Goal: Information Seeking & Learning: Learn about a topic

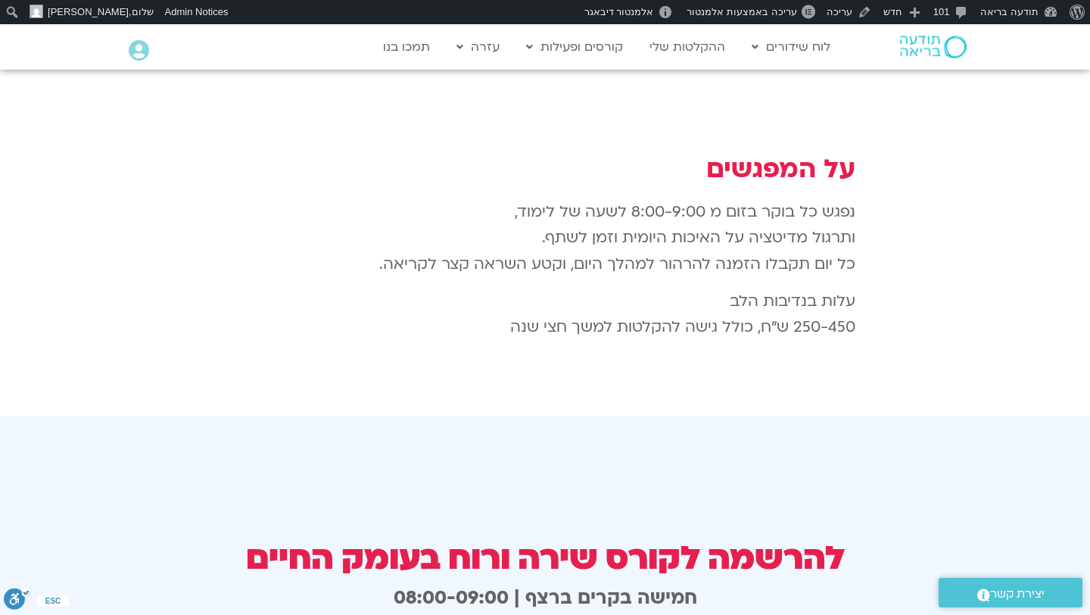
scroll to position [2415, 0]
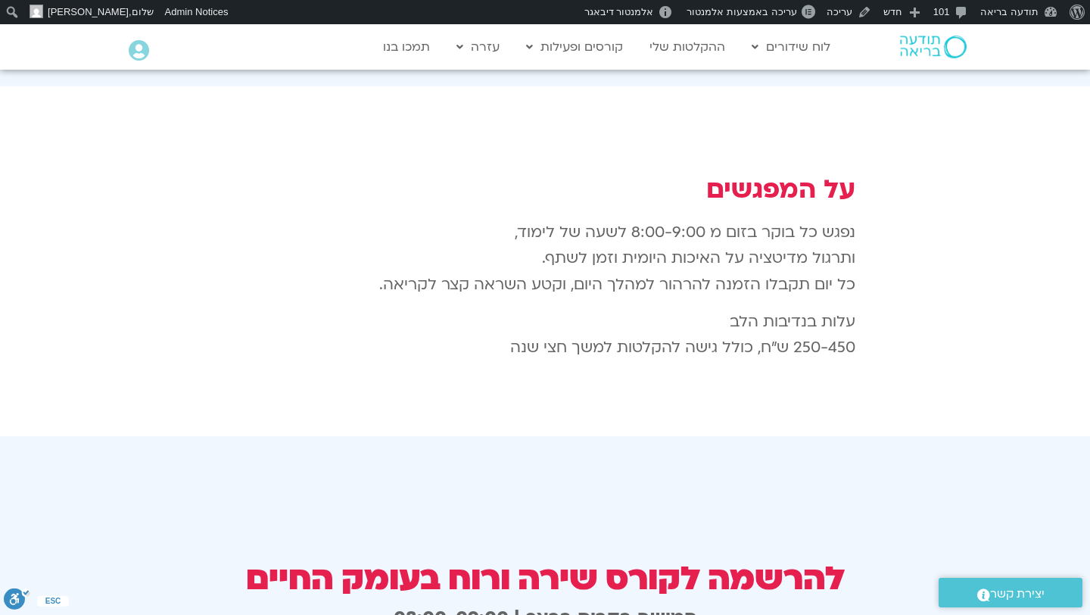
click at [533, 309] on p "עלות בנדיבות הלב 250-450 ש״ח, כולל גישה להקלטות למשך חצי שנה" at bounding box center [545, 335] width 620 height 52
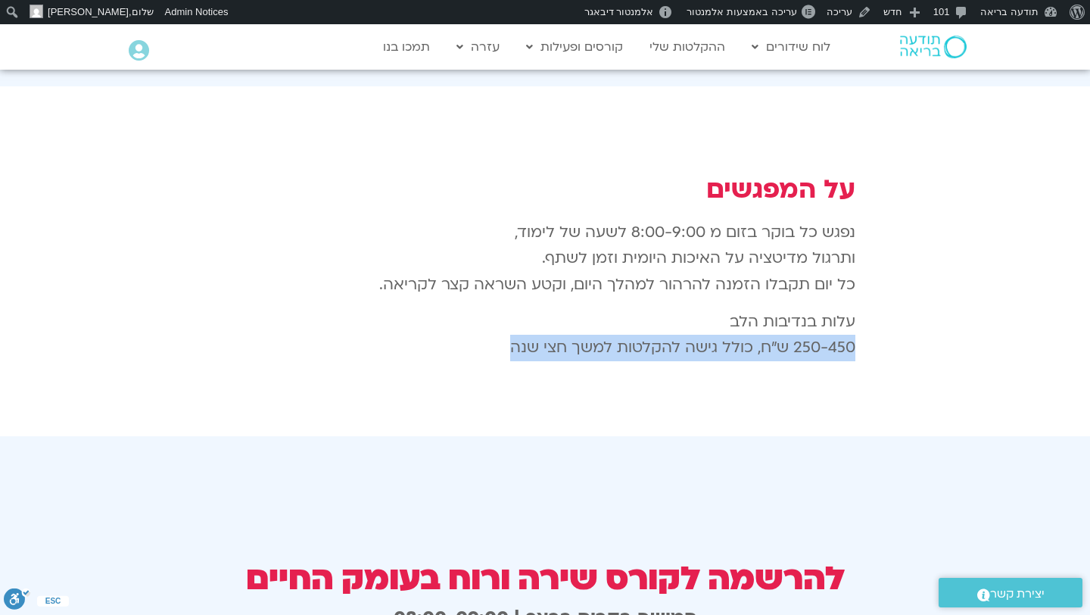
click at [533, 309] on p "עלות בנדיבות הלב 250-450 ש״ח, כולל גישה להקלטות למשך חצי שנה" at bounding box center [545, 335] width 620 height 52
copy div "250-450 ש״ח, כולל גישה להקלטות למשך חצי שנה"
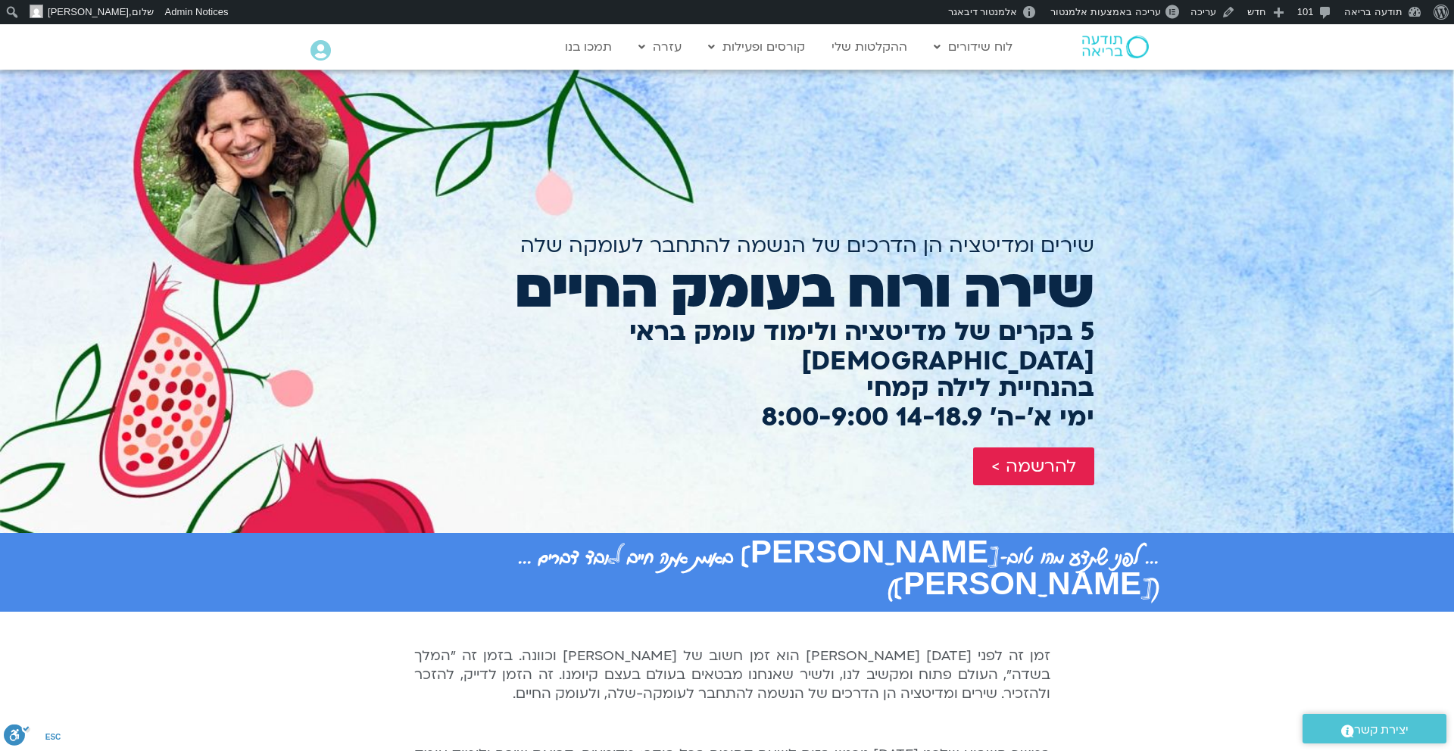
click at [1112, 44] on img at bounding box center [1115, 47] width 67 height 23
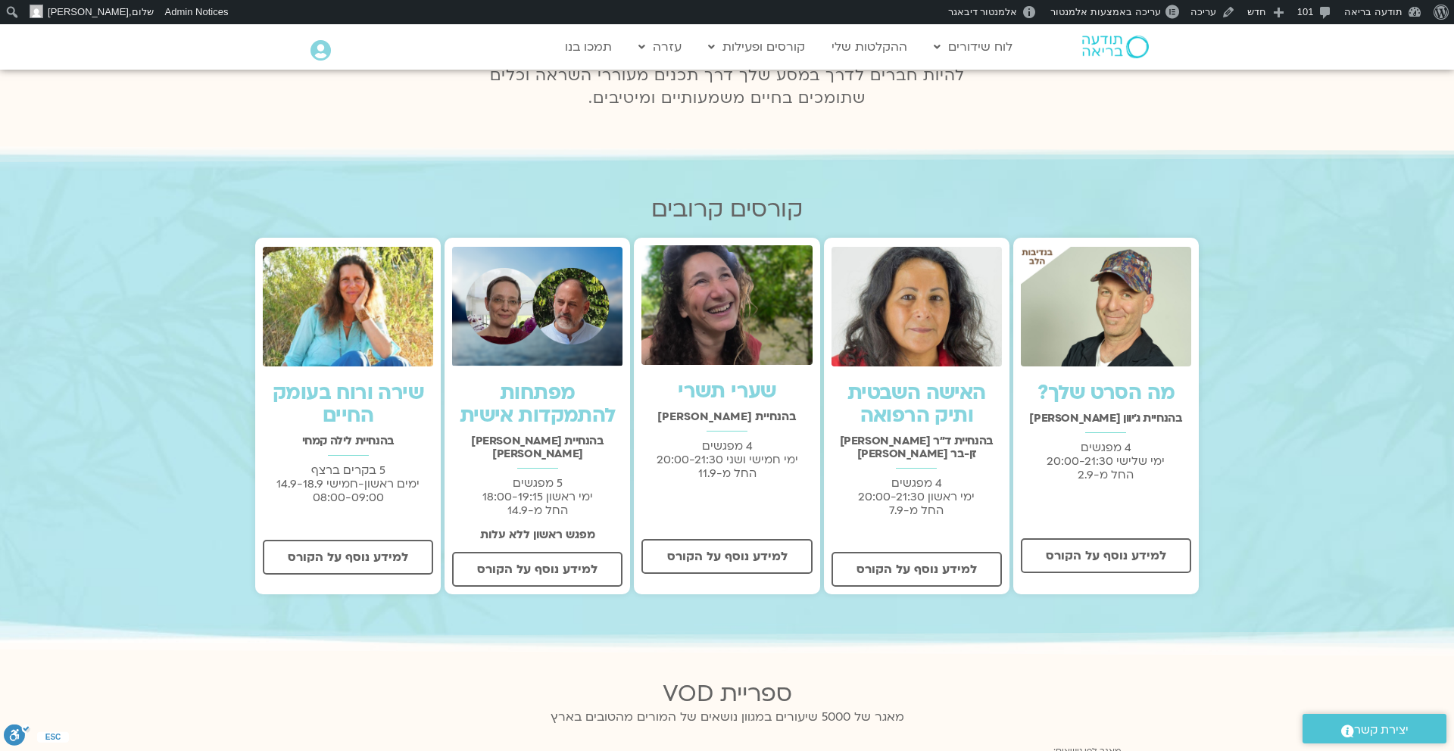
scroll to position [426, 0]
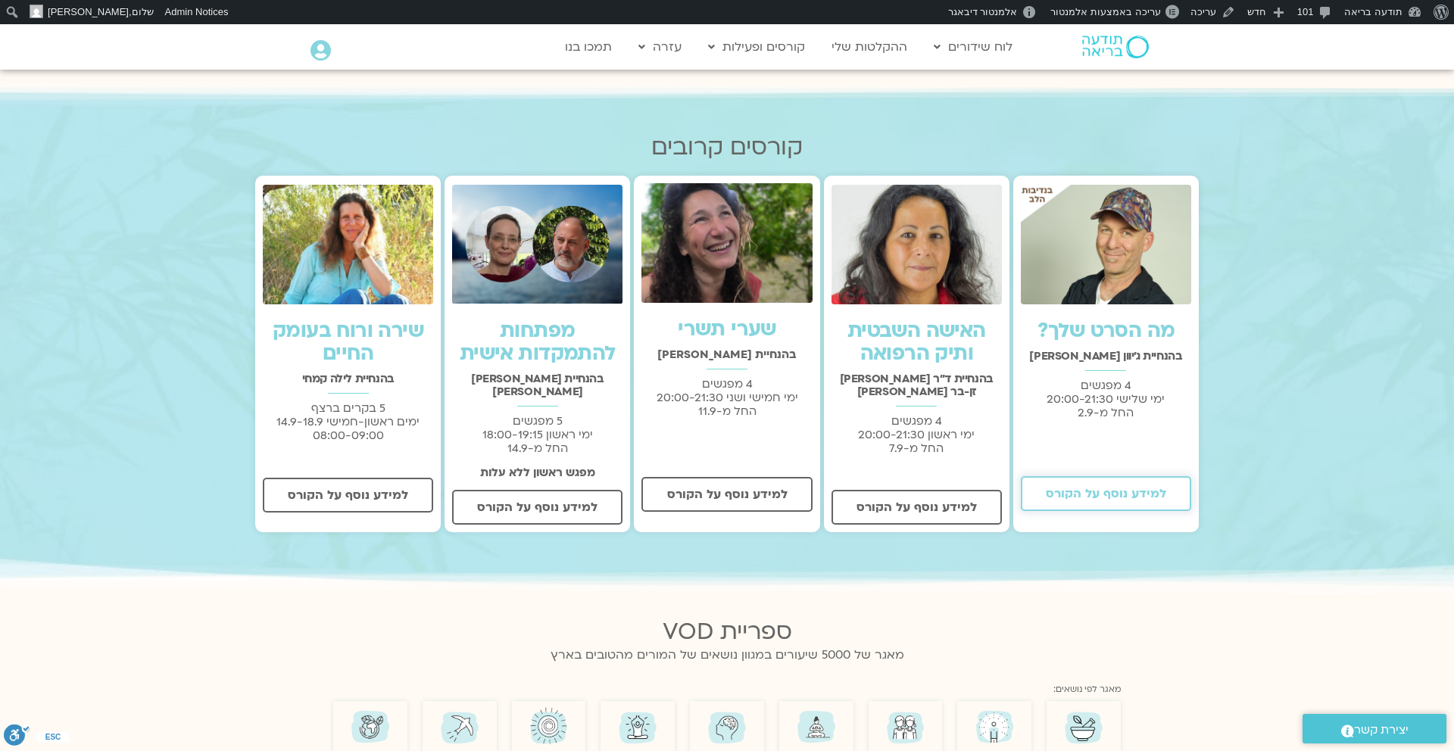
click at [1082, 488] on span "למידע נוסף על הקורס" at bounding box center [1106, 494] width 120 height 14
click at [511, 501] on span "למידע נוסף על הקורס" at bounding box center [537, 508] width 120 height 14
click at [337, 504] on link "למידע נוסף על הקורס" at bounding box center [348, 495] width 170 height 35
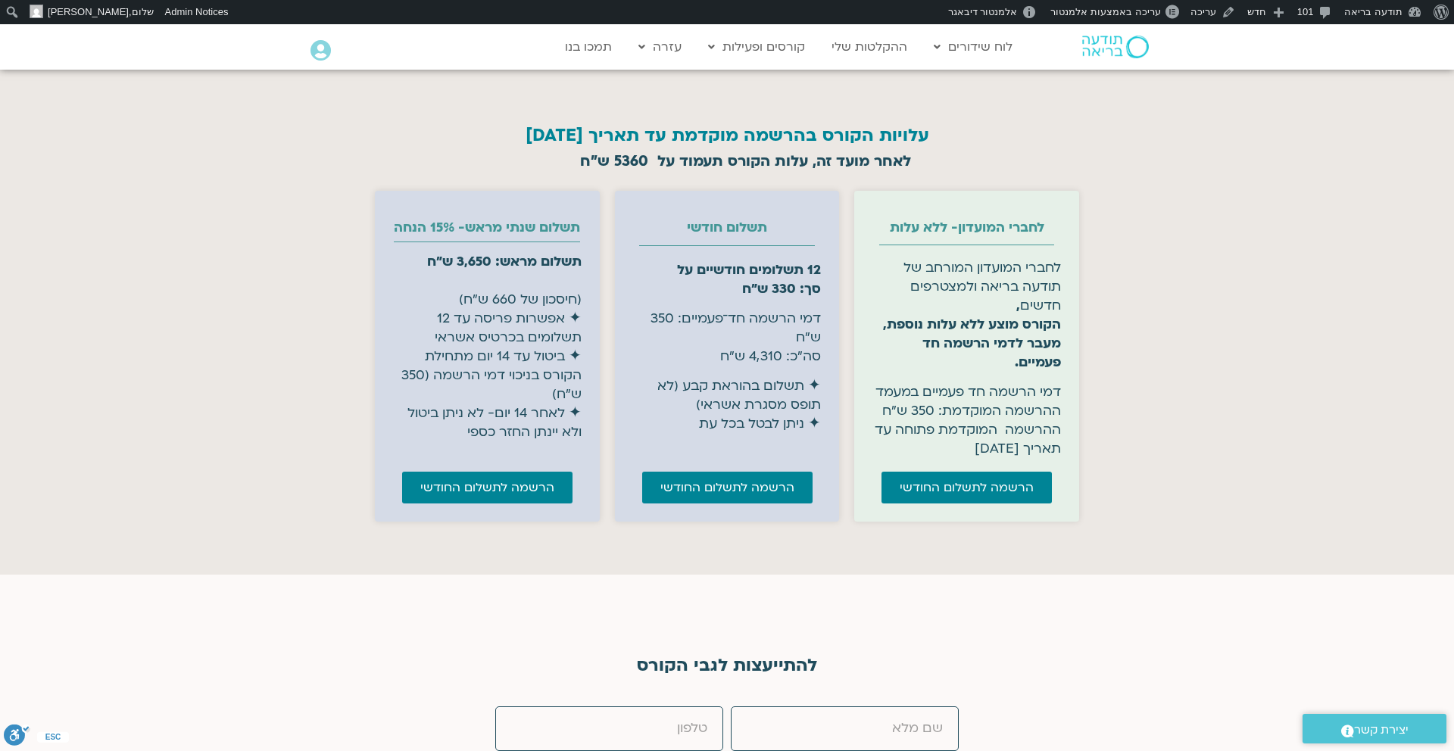
scroll to position [6215, 0]
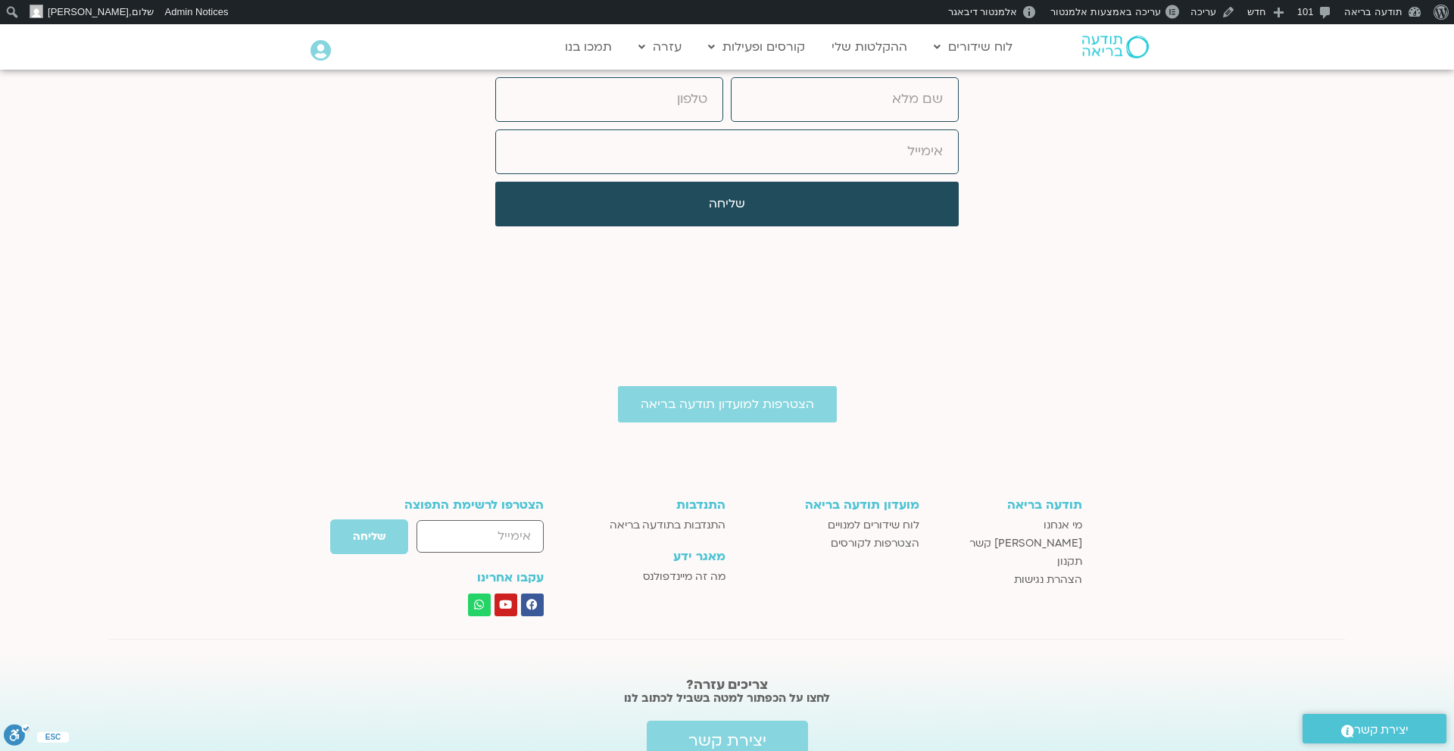
scroll to position [6900, 0]
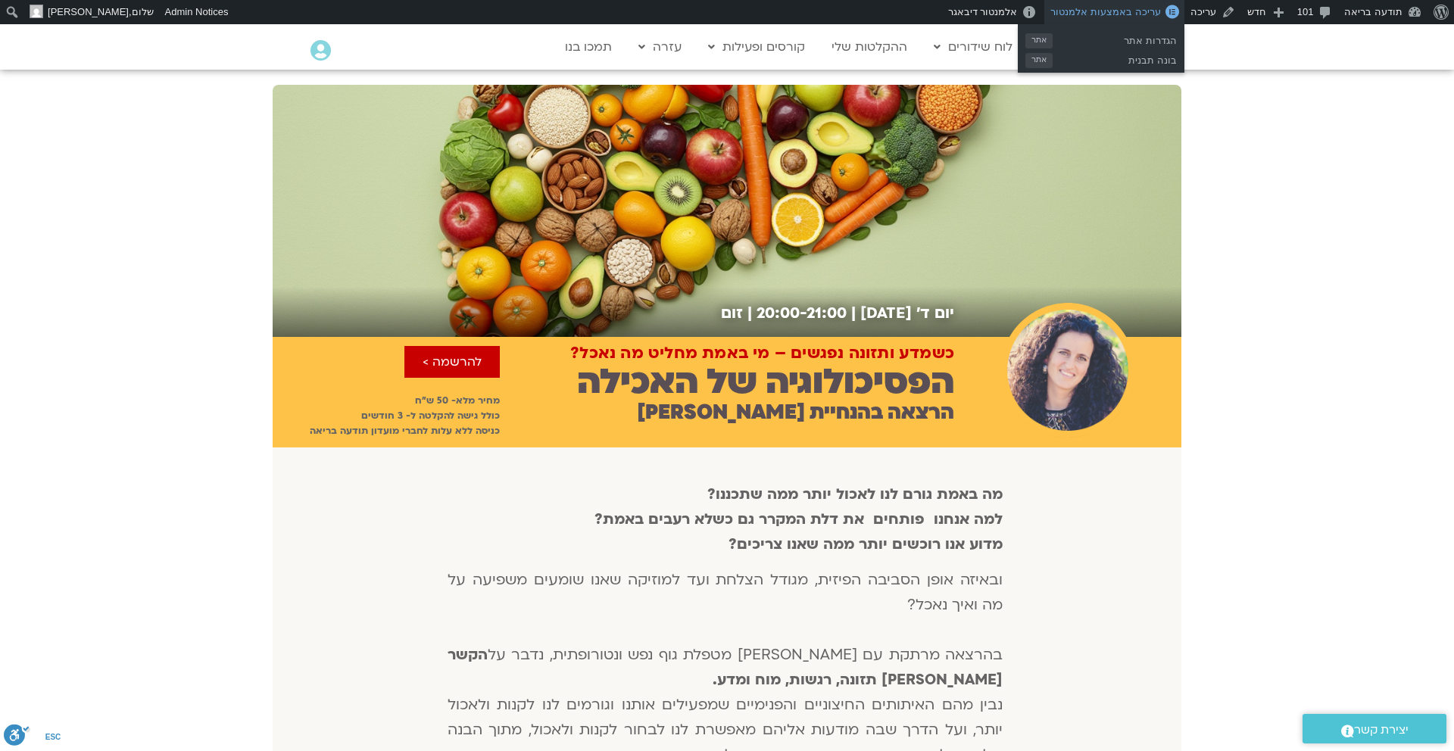
click at [1118, 15] on span "עריכה באמצעות אלמנטור" at bounding box center [1105, 11] width 110 height 11
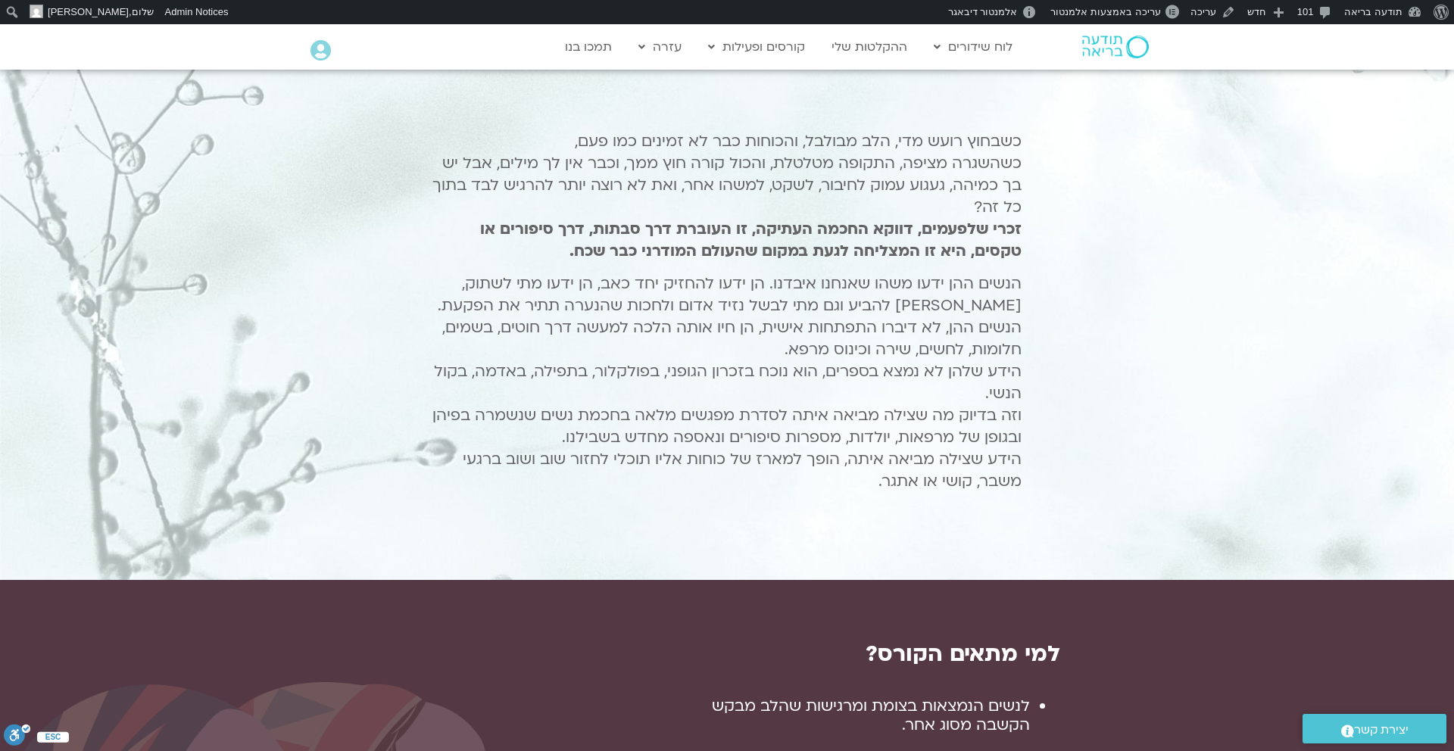
scroll to position [565, 0]
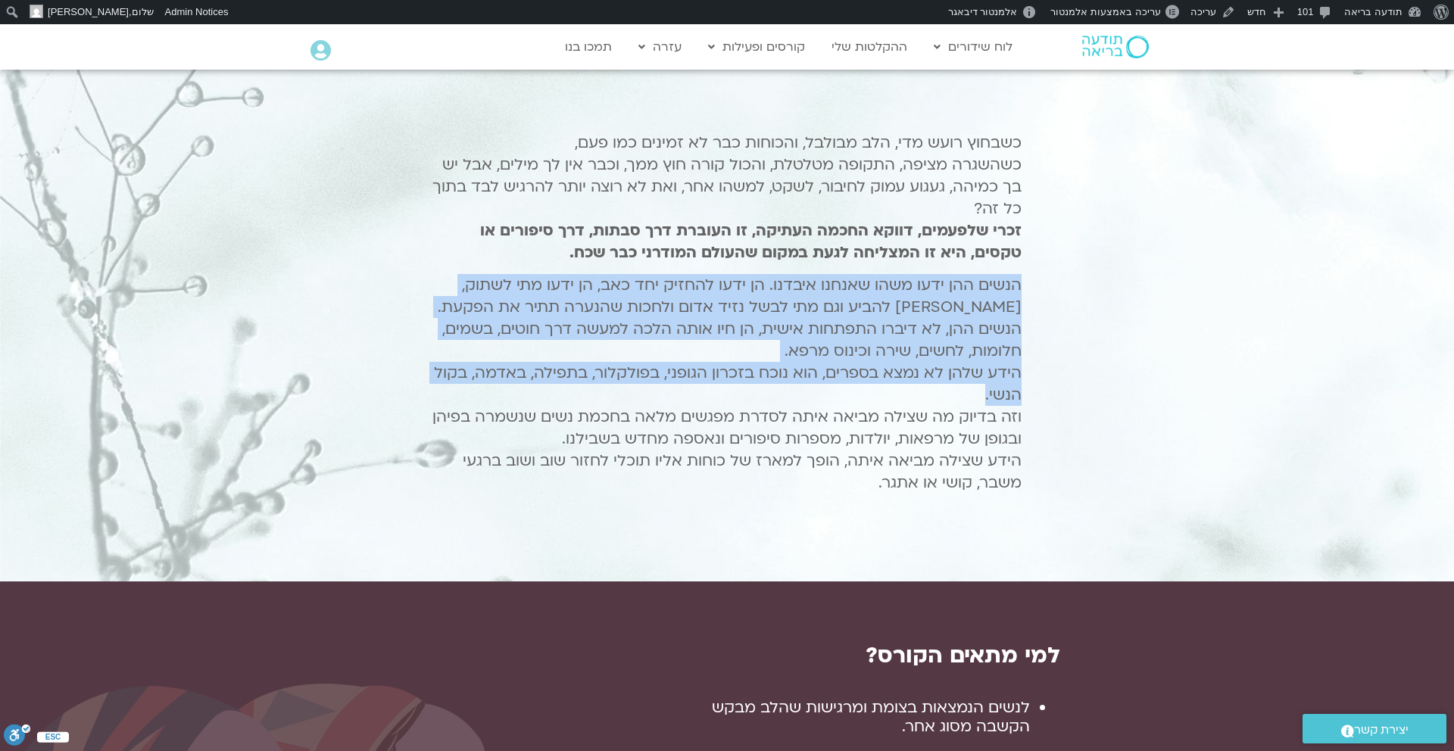
drag, startPoint x: 1028, startPoint y: 279, endPoint x: 963, endPoint y: 385, distance: 124.4
click at [963, 385] on div "כשבחוץ רועש מדי, הלב מבולבל, והכוחות כבר לא זמינים כמו פעם, כשהשגרה מציפה, התקו…" at bounding box center [727, 318] width 604 height 388
copy p "הנשים ההן ידעו משהו שאנחנו איבדנו. הן ידעו להחזיק יחד כאב, הן ידעו מתי לשתוק, […"
